Goal: Task Accomplishment & Management: Use online tool/utility

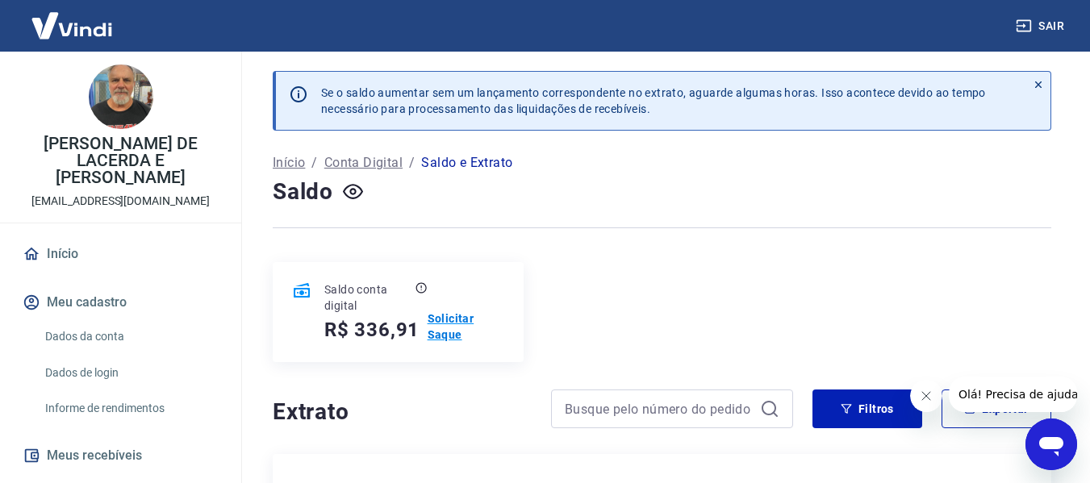
click at [447, 321] on p "Solicitar Saque" at bounding box center [466, 327] width 77 height 32
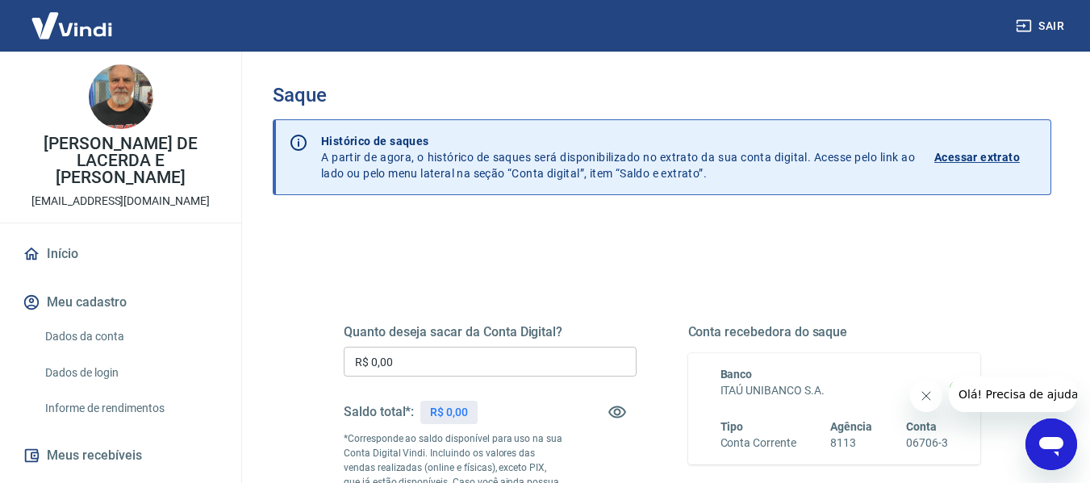
click at [451, 367] on input "R$ 0,00" at bounding box center [490, 362] width 293 height 30
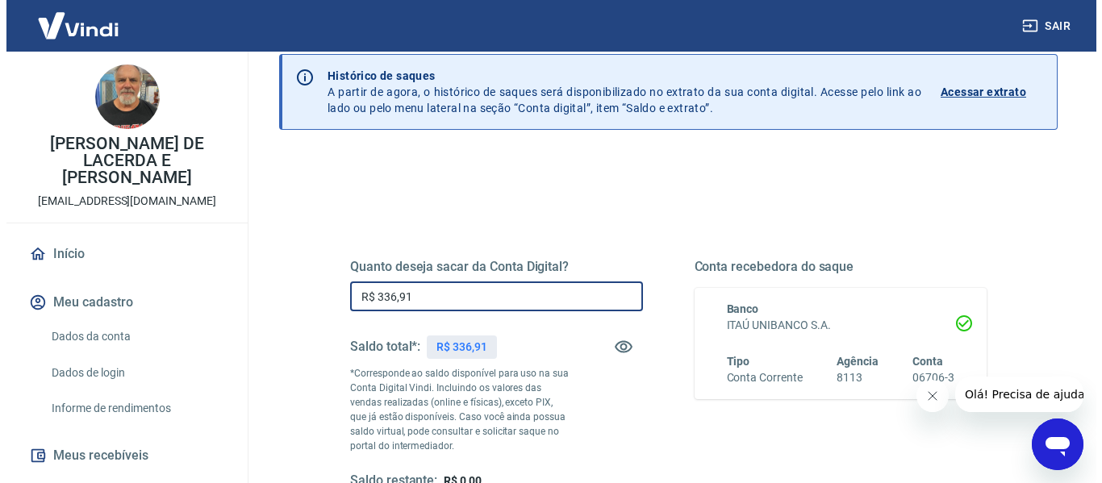
scroll to position [161, 0]
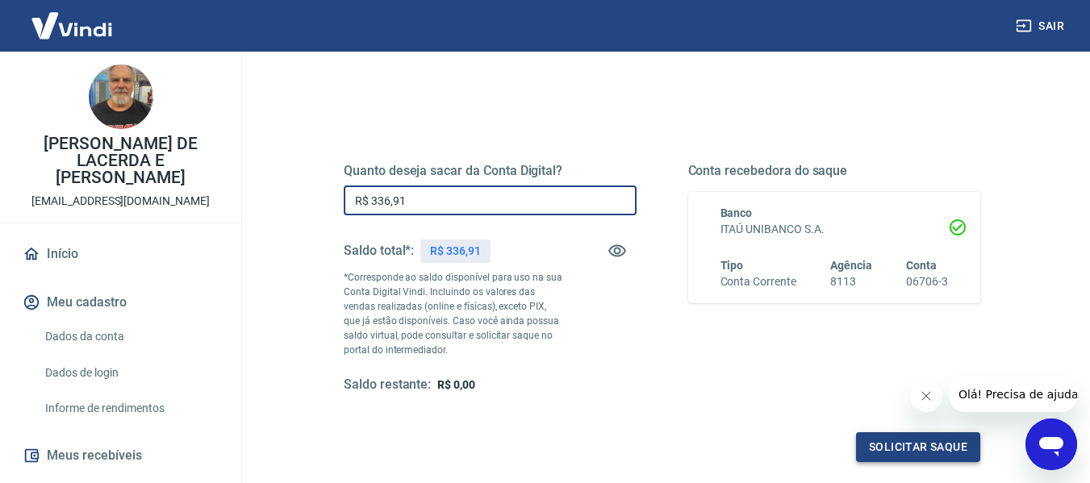
type input "R$ 336,91"
click at [890, 442] on button "Solicitar saque" at bounding box center [918, 447] width 124 height 30
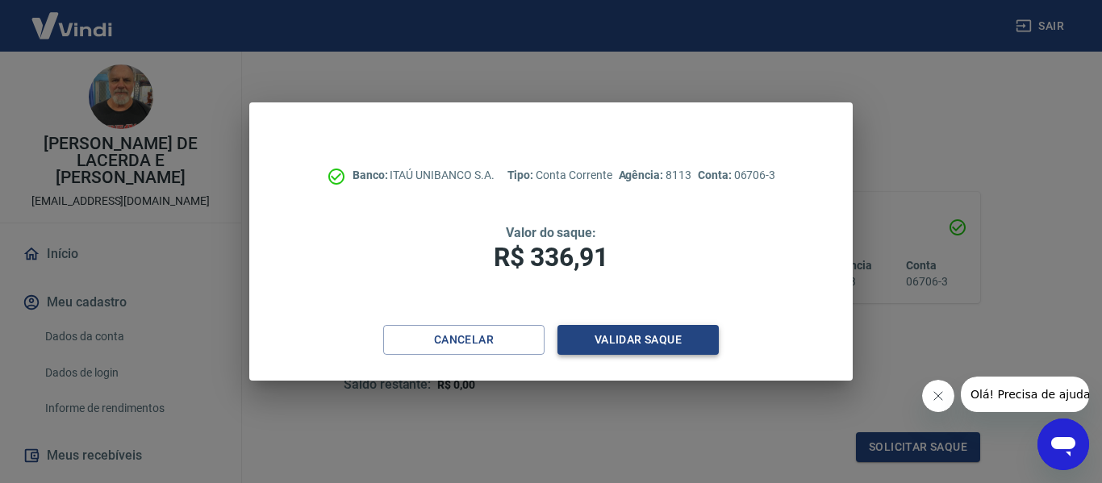
click at [687, 338] on button "Validar saque" at bounding box center [637, 340] width 161 height 30
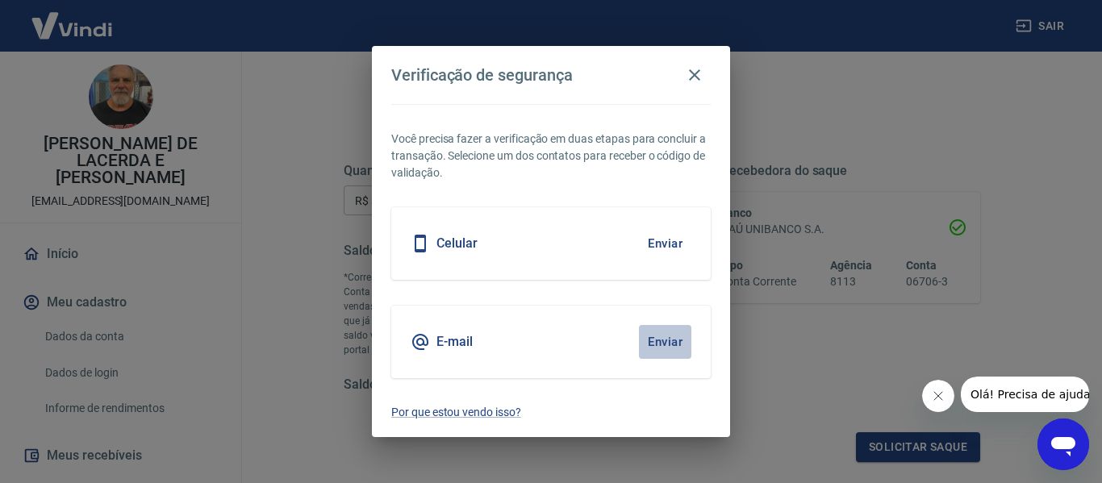
click at [666, 342] on button "Enviar" at bounding box center [665, 342] width 52 height 34
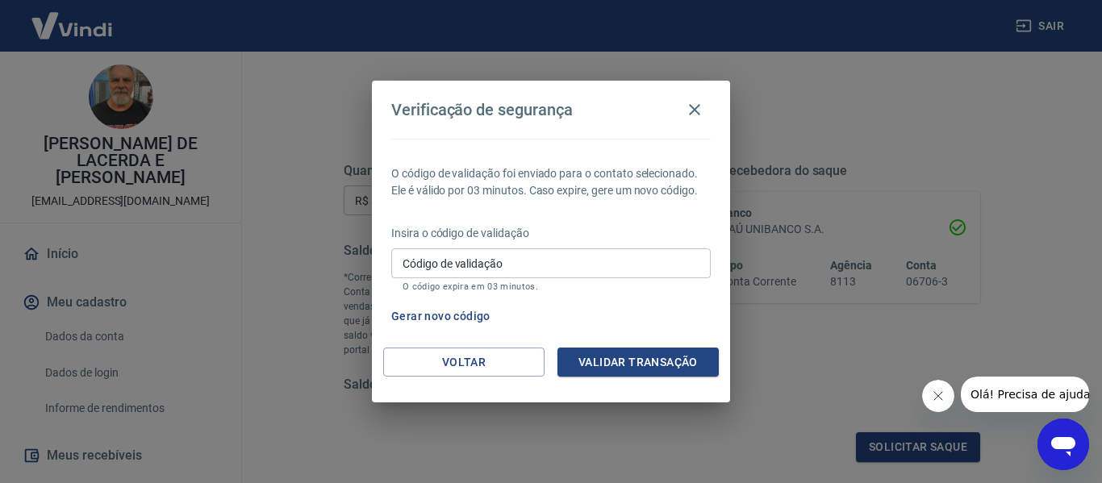
drag, startPoint x: 553, startPoint y: 253, endPoint x: 554, endPoint y: 244, distance: 9.0
click at [553, 253] on input "Código de validação" at bounding box center [550, 263] width 319 height 30
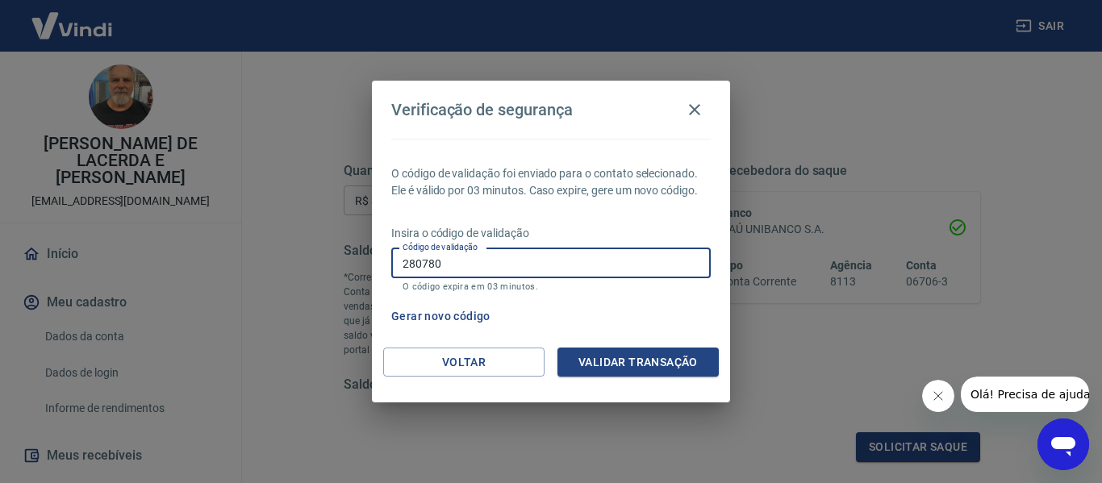
type input "280780"
click at [620, 363] on button "Validar transação" at bounding box center [637, 363] width 161 height 30
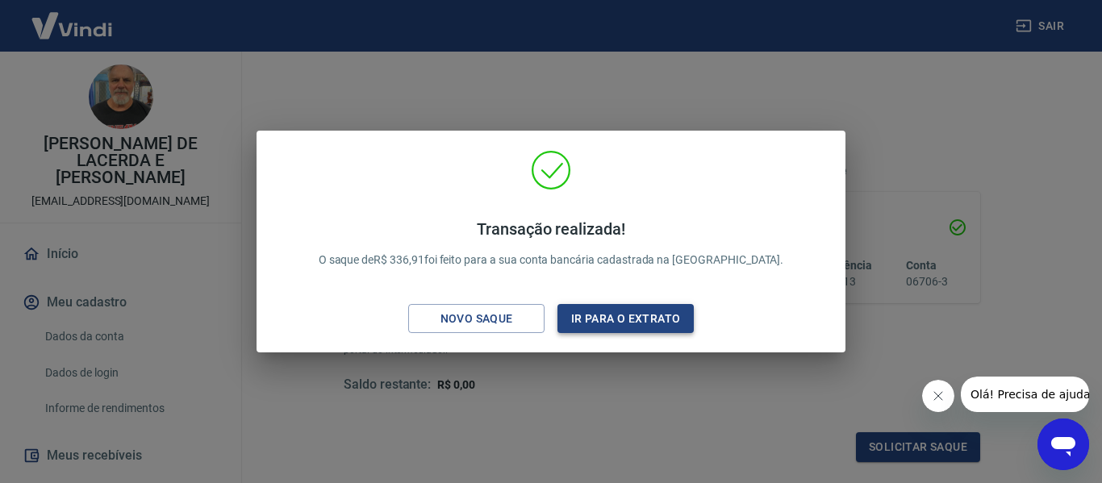
click at [606, 313] on button "Ir para o extrato" at bounding box center [625, 319] width 136 height 30
